Goal: Book appointment/travel/reservation

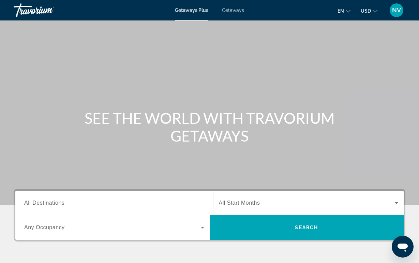
click at [91, 210] on div "Search widget" at bounding box center [114, 202] width 180 height 19
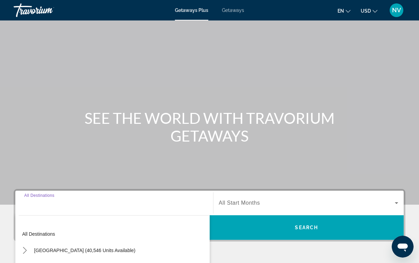
scroll to position [130, 0]
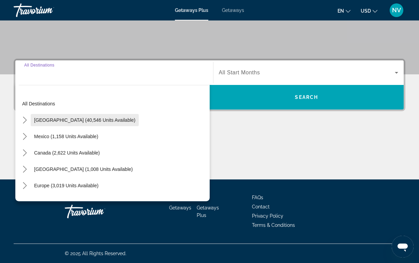
click at [66, 119] on span "[GEOGRAPHIC_DATA] (40,546 units available)" at bounding box center [84, 119] width 101 height 5
type input "**********"
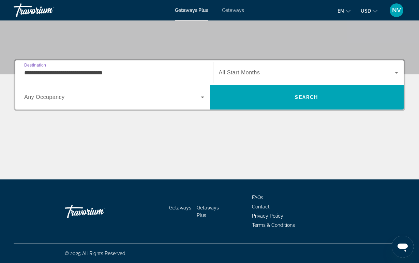
click at [95, 83] on div "**********" at bounding box center [114, 72] width 191 height 25
click at [84, 100] on span "Search widget" at bounding box center [112, 97] width 177 height 8
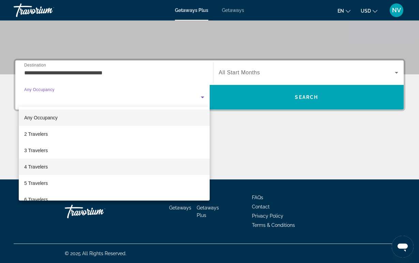
click at [57, 166] on mat-option "4 Travelers" at bounding box center [114, 167] width 191 height 16
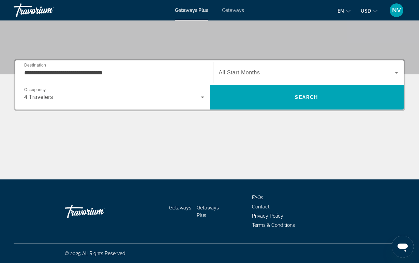
click at [231, 77] on div "Search widget" at bounding box center [309, 72] width 180 height 19
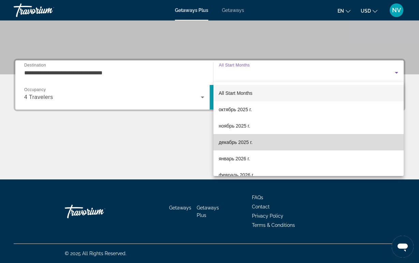
click at [229, 146] on span "декабрь 2025 г." at bounding box center [236, 142] width 34 height 8
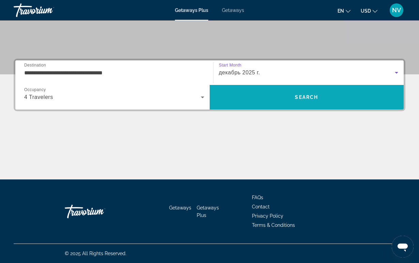
click at [244, 100] on span "Search" at bounding box center [307, 97] width 194 height 16
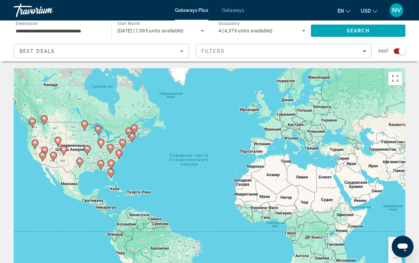
click at [109, 148] on image "Main content" at bounding box center [110, 147] width 4 height 4
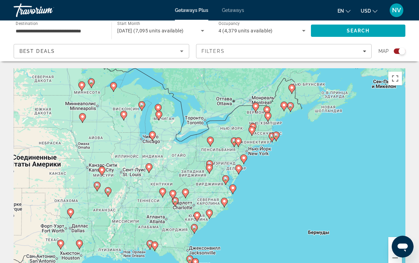
click at [186, 196] on icon "Main content" at bounding box center [185, 193] width 6 height 9
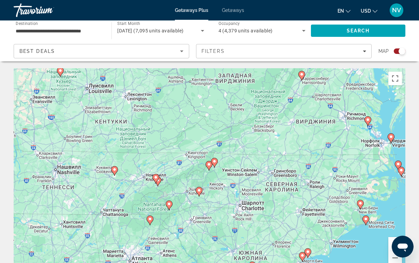
click at [199, 191] on image "Main content" at bounding box center [199, 190] width 4 height 4
type input "**********"
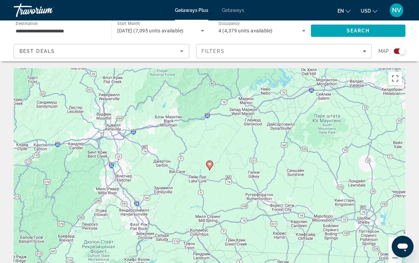
click at [211, 167] on icon "Main content" at bounding box center [209, 165] width 6 height 9
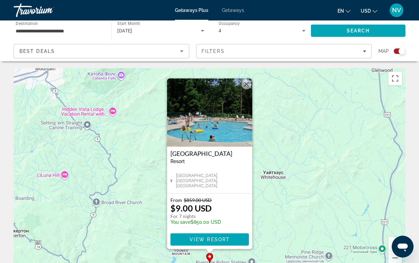
click at [225, 128] on img "Main content" at bounding box center [209, 112] width 85 height 68
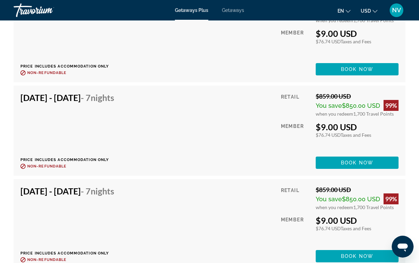
scroll to position [1697, 0]
drag, startPoint x: 280, startPoint y: 116, endPoint x: 306, endPoint y: 116, distance: 25.9
click at [306, 122] on div "Member" at bounding box center [296, 137] width 30 height 30
click at [296, 122] on div "Member" at bounding box center [296, 137] width 30 height 30
drag, startPoint x: 278, startPoint y: 89, endPoint x: 296, endPoint y: 89, distance: 18.4
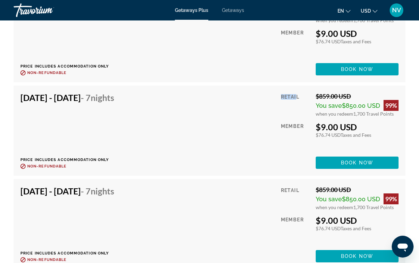
click at [296, 92] on div "[DATE] - [DATE] - 7 Nights Price includes accommodation only Refundable until :…" at bounding box center [209, 130] width 378 height 76
click at [296, 92] on div "Retail" at bounding box center [296, 104] width 30 height 24
drag, startPoint x: 320, startPoint y: 125, endPoint x: 355, endPoint y: 124, distance: 34.4
click at [355, 132] on div "$76.74 USD Taxes and Fees" at bounding box center [357, 135] width 83 height 6
click at [355, 132] on span "Taxes and Fees" at bounding box center [356, 135] width 31 height 6
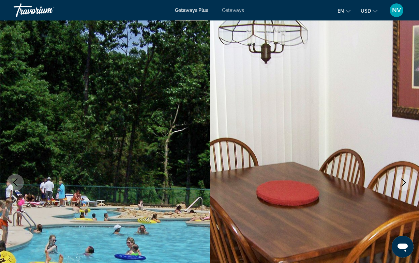
scroll to position [0, 0]
